Goal: Transaction & Acquisition: Purchase product/service

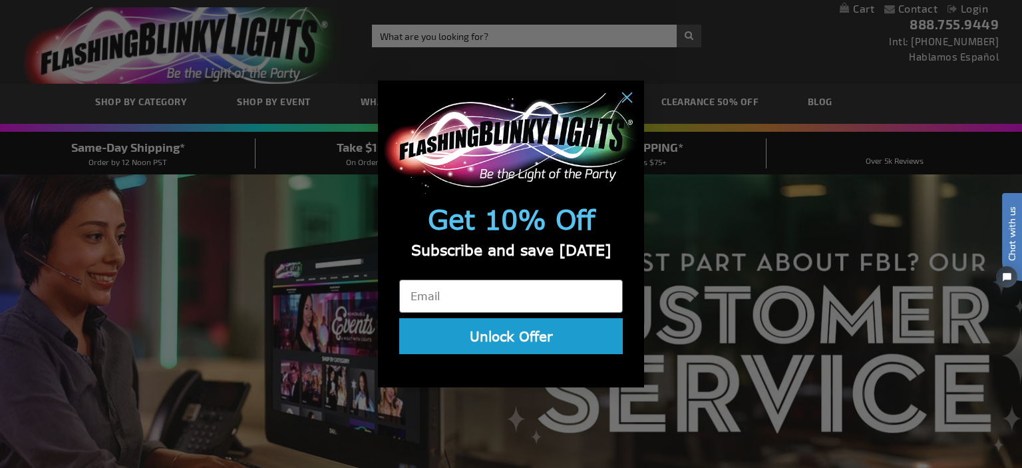
click at [482, 33] on div "Close dialog Get 10% Off Subscribe and save [DATE] Unlock Offer Submit" at bounding box center [511, 234] width 1022 height 468
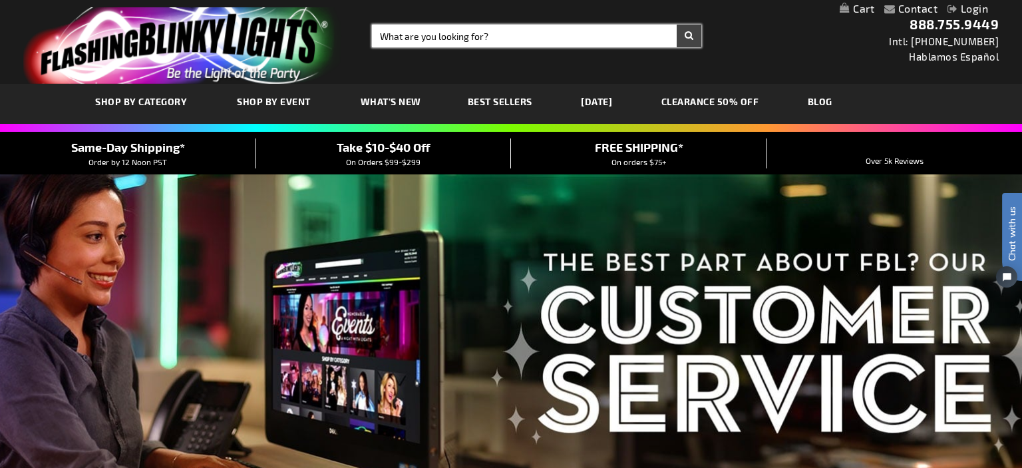
click at [482, 33] on input "Search" at bounding box center [536, 36] width 329 height 23
paste input "Sound Activated LED Bracelets"
type input "Sound Activated LED Bracelets"
click at [677, 25] on button "Search" at bounding box center [689, 36] width 25 height 23
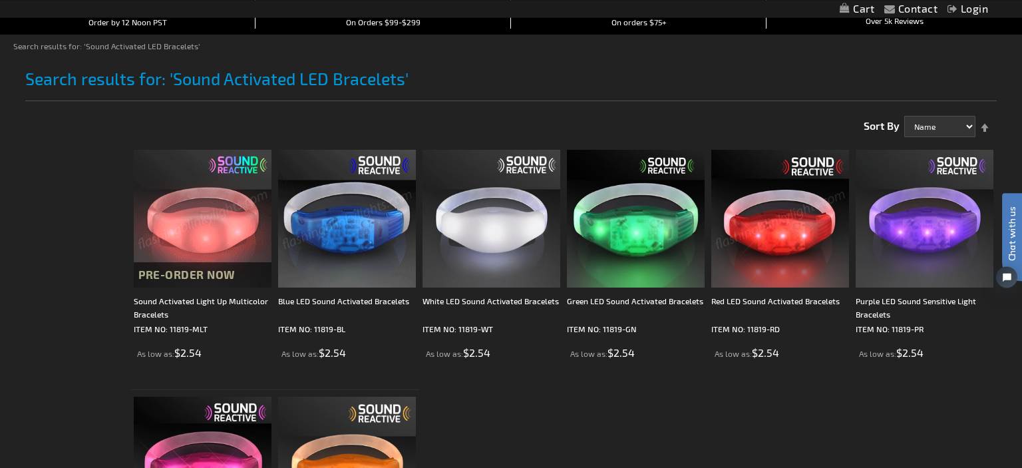
scroll to position [140, 0]
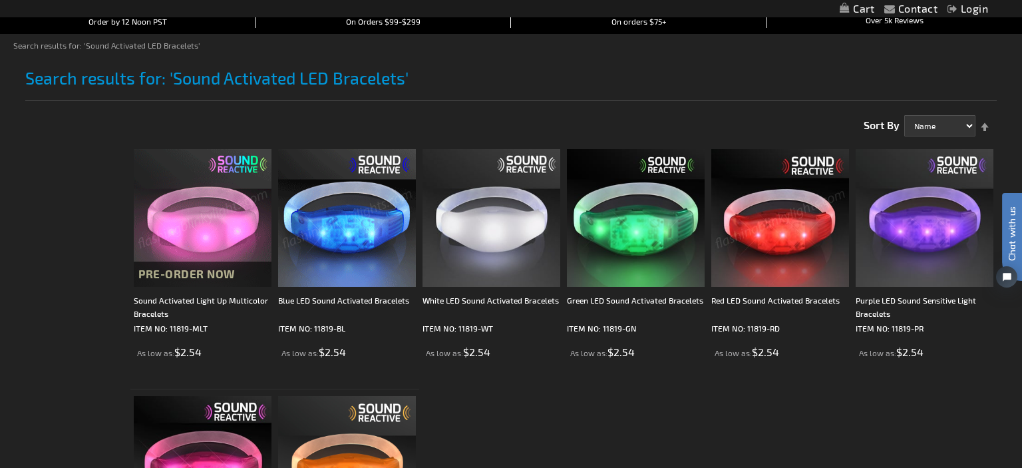
click at [349, 287] on div "Blue LED Sound Activated Bracelets ITEM NO: 11819-BL As low as $2.54" at bounding box center [347, 254] width 138 height 210
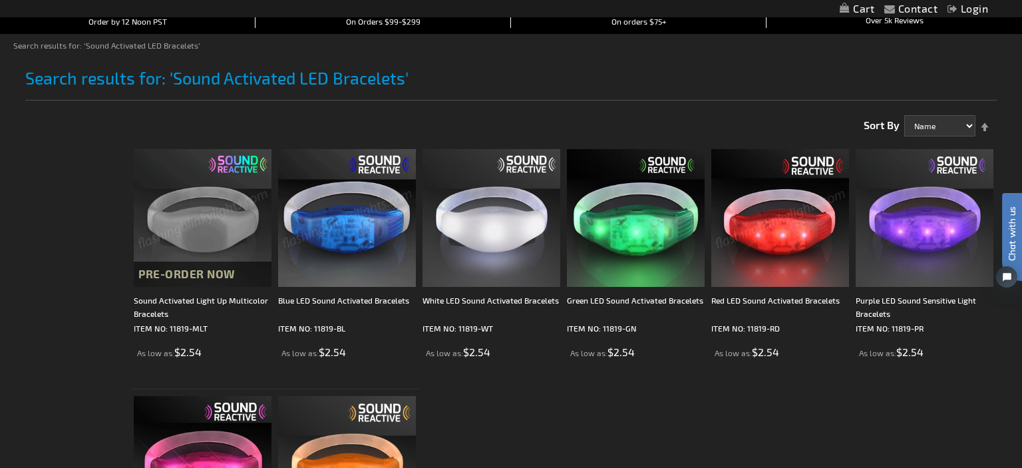
click at [348, 242] on img at bounding box center [347, 218] width 138 height 138
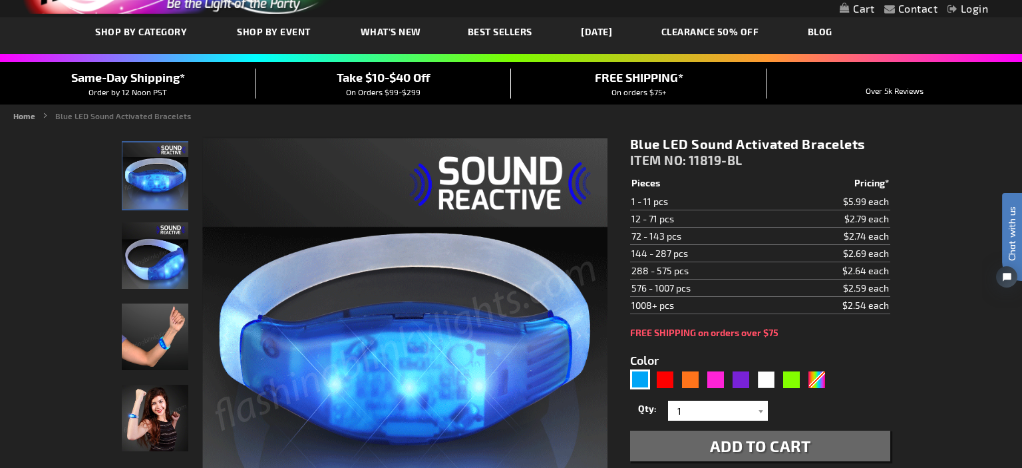
scroll to position [140, 0]
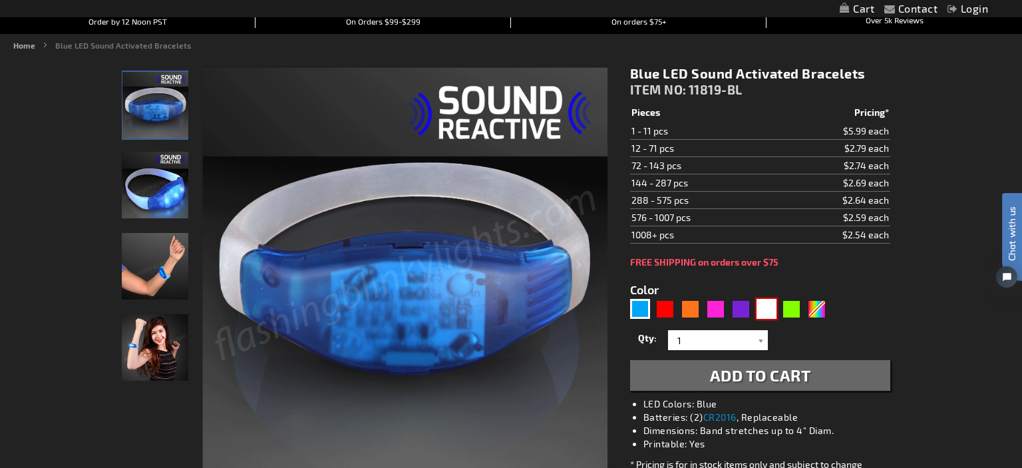
click at [767, 315] on div "White" at bounding box center [767, 309] width 20 height 20
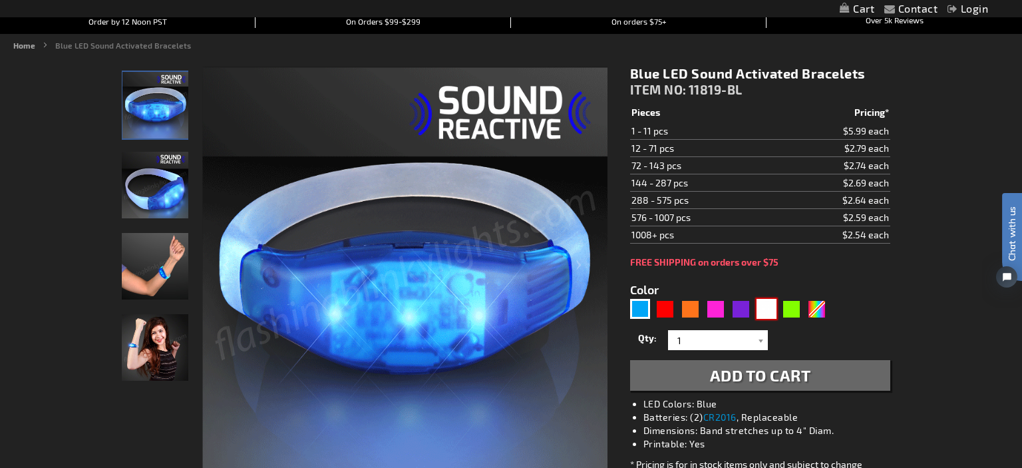
type input "5646"
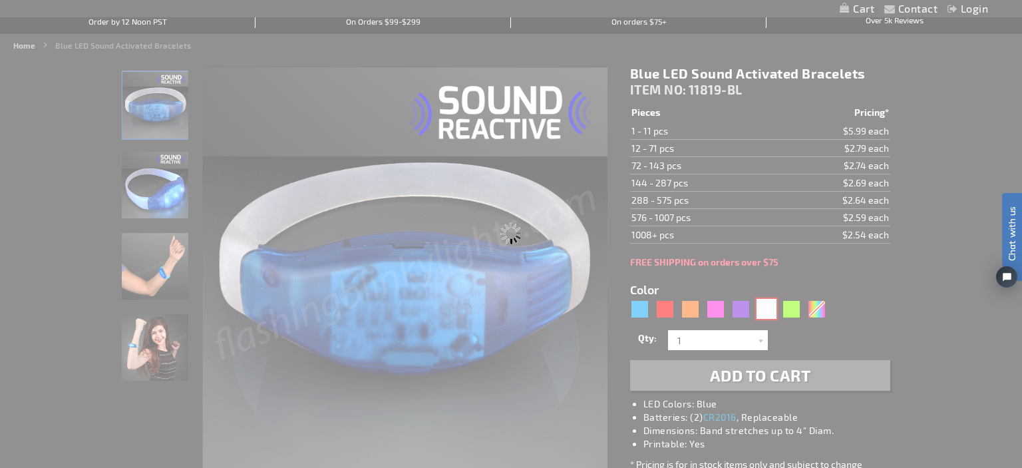
type input "11819-WT"
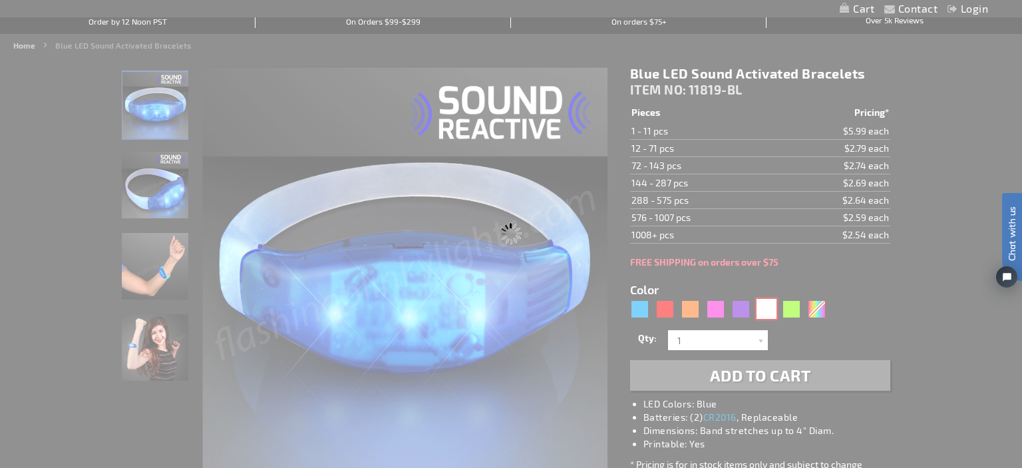
type input "Customize - White LED Sound Activated Bracelets - ITEM NO: 11819-WT"
